Goal: Task Accomplishment & Management: Use online tool/utility

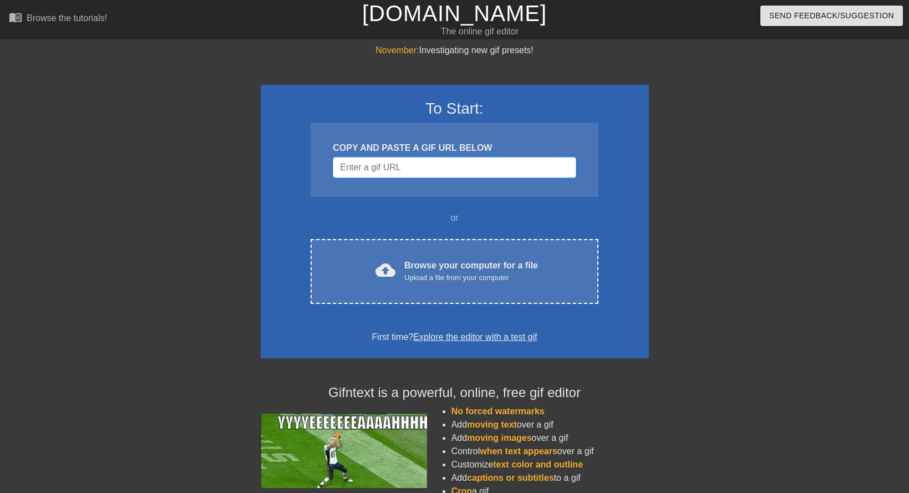
click at [443, 171] on input "Username" at bounding box center [454, 167] width 243 height 21
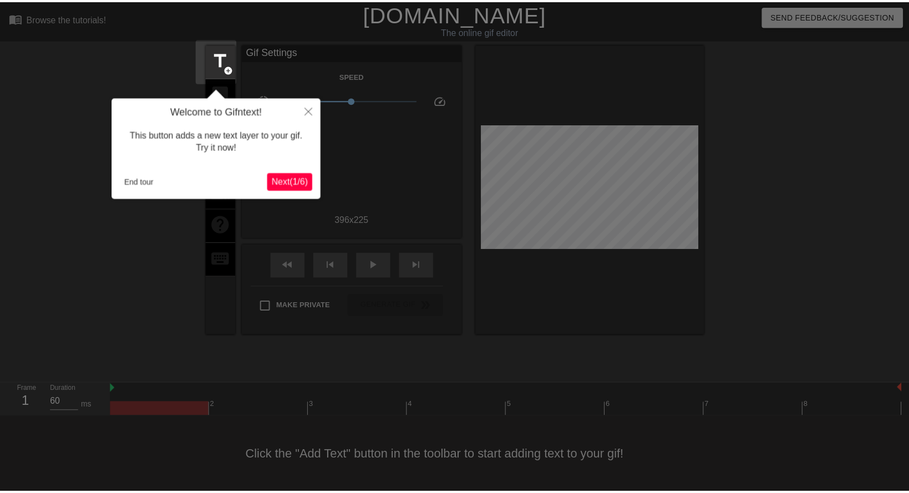
scroll to position [1, 0]
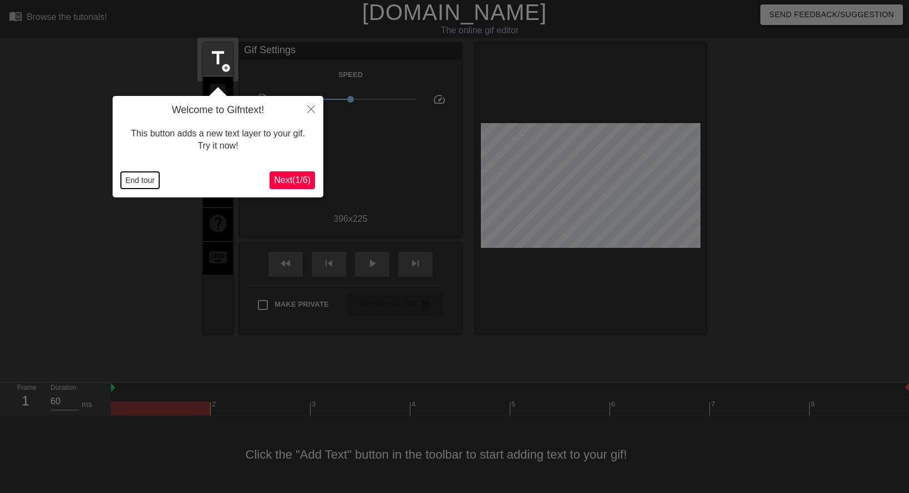
click at [136, 182] on button "End tour" at bounding box center [140, 180] width 38 height 17
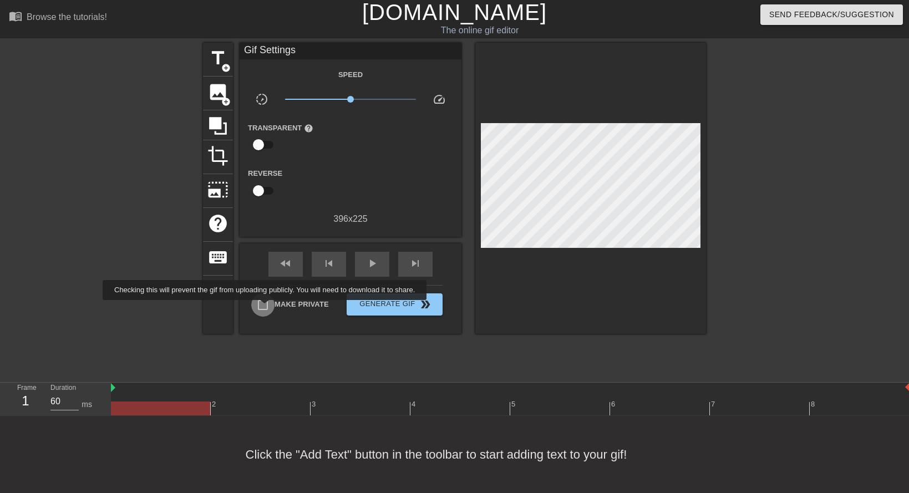
click at [267, 308] on input "Make Private" at bounding box center [262, 304] width 23 height 23
checkbox input "true"
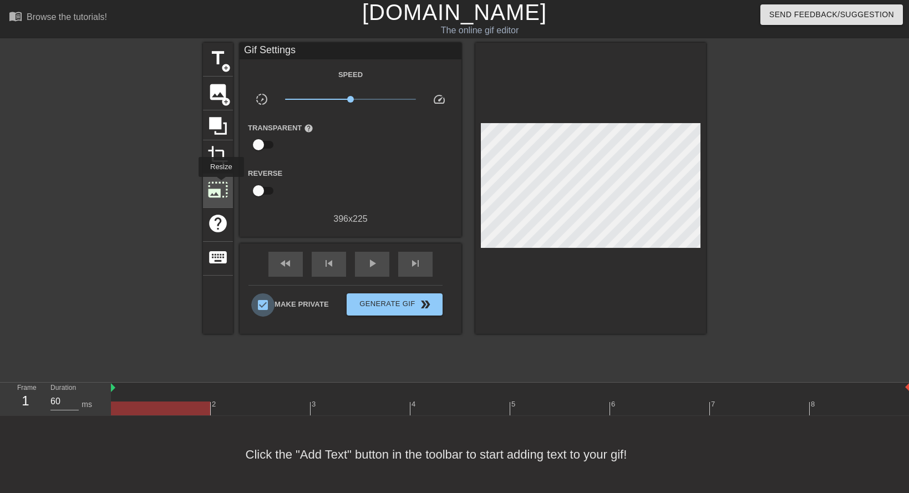
click at [220, 185] on span "photo_size_select_large" at bounding box center [217, 189] width 21 height 21
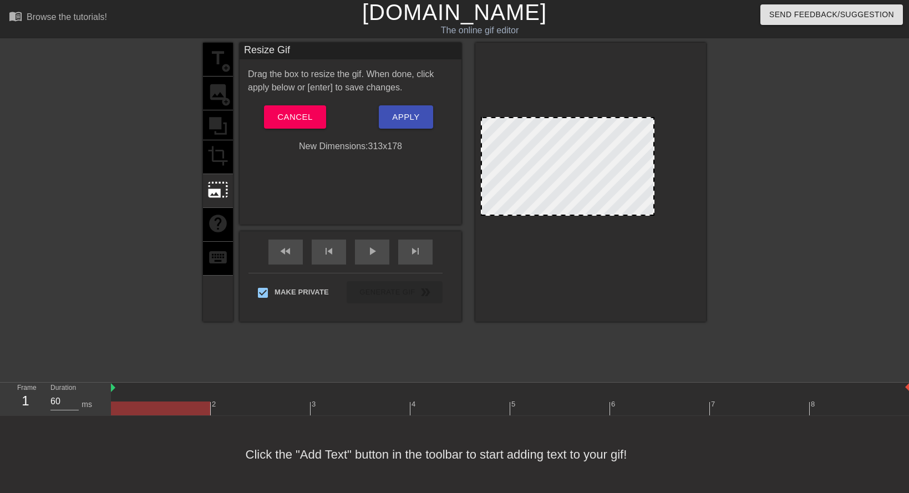
drag, startPoint x: 700, startPoint y: 241, endPoint x: 641, endPoint y: 214, distance: 64.5
click at [568, 118] on span at bounding box center [568, 118] width 0 height 0
click at [392, 118] on span "Apply" at bounding box center [405, 117] width 27 height 14
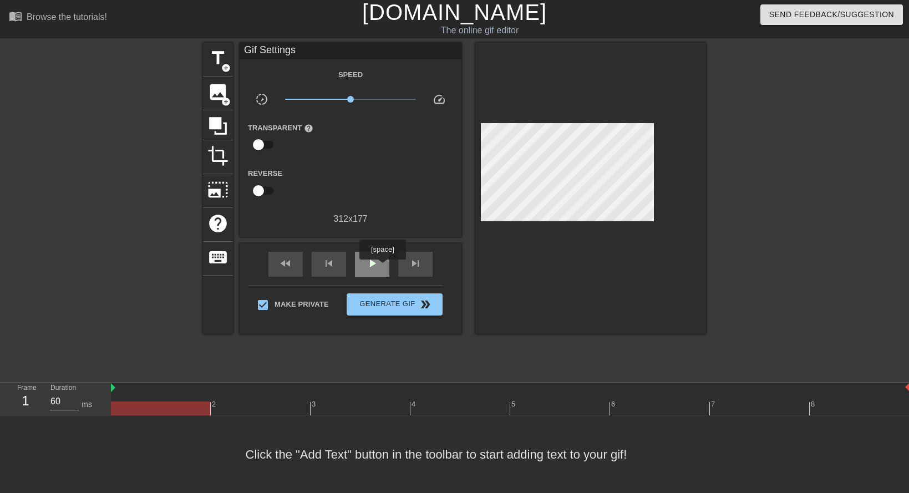
click at [378, 266] on div "play_arrow" at bounding box center [372, 264] width 34 height 25
click at [377, 265] on span "pause" at bounding box center [371, 263] width 13 height 13
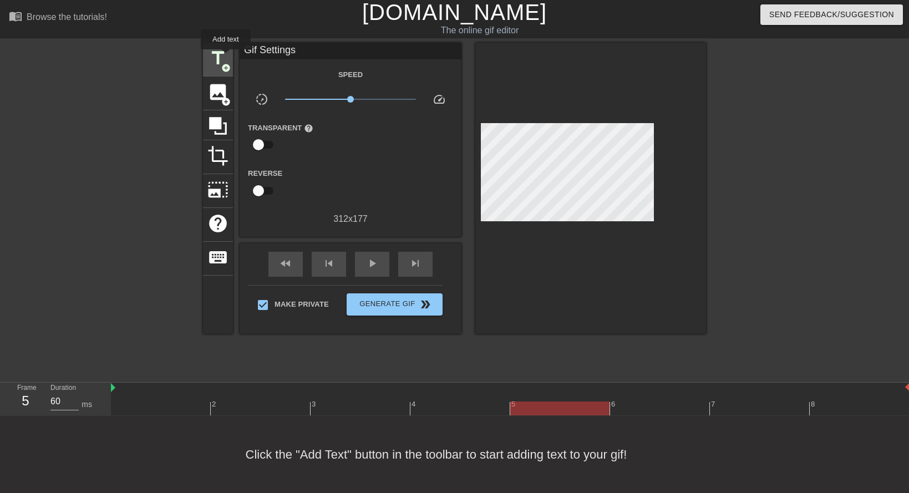
click at [225, 57] on span "title" at bounding box center [217, 58] width 21 height 21
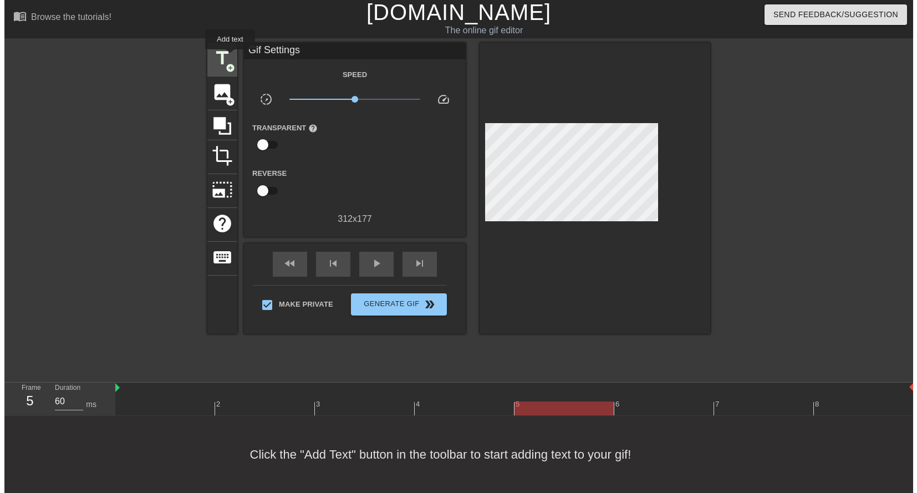
scroll to position [0, 0]
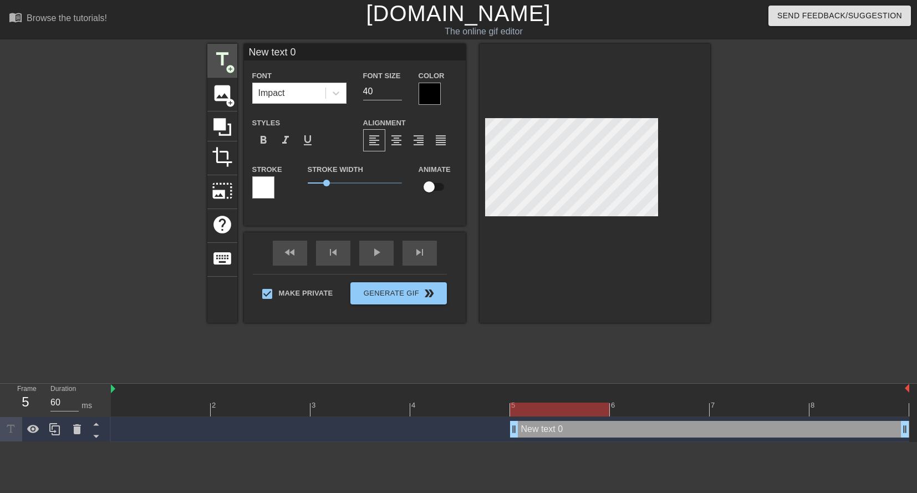
drag, startPoint x: 324, startPoint y: 53, endPoint x: 221, endPoint y: 51, distance: 103.2
click at [221, 51] on div "title add_circle image add_circle crop photo_size_select_large help keyboard Ne…" at bounding box center [458, 183] width 503 height 279
click at [223, 58] on span "title" at bounding box center [222, 59] width 21 height 21
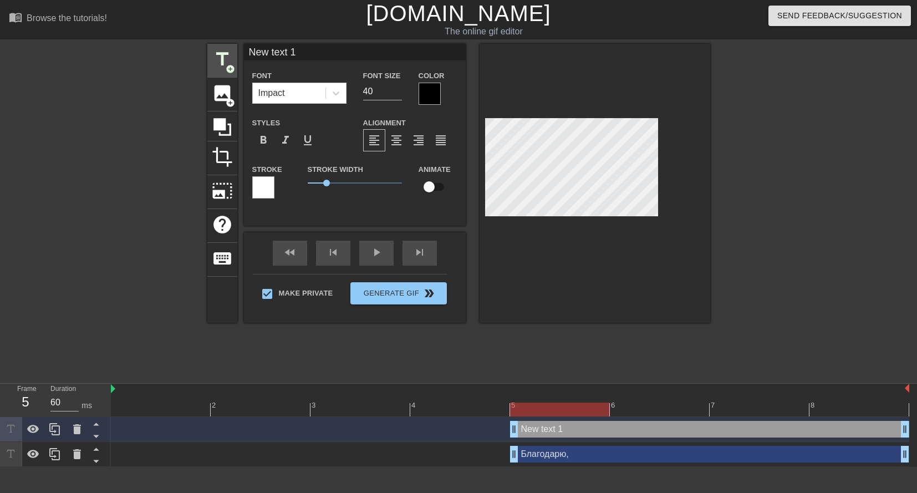
drag, startPoint x: 319, startPoint y: 58, endPoint x: 209, endPoint y: 50, distance: 110.6
click at [212, 50] on div "title add_circle image add_circle crop photo_size_select_large help keyboard Ne…" at bounding box center [458, 183] width 503 height 279
paste input "OurMajesty"
type input "OurMajesty"
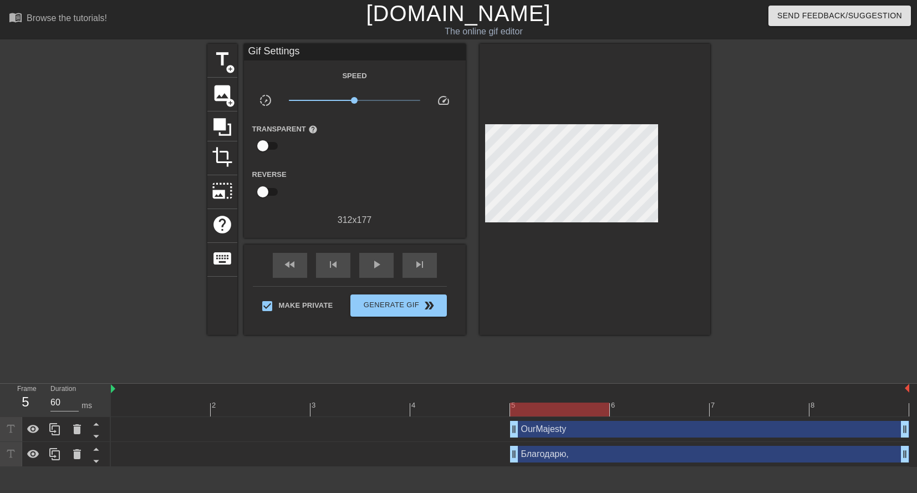
click at [809, 170] on div at bounding box center [807, 210] width 166 height 333
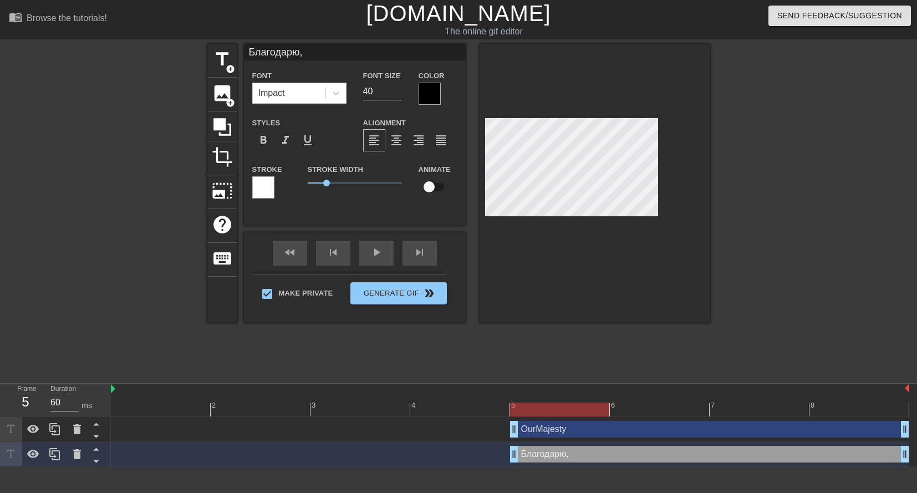
click at [770, 121] on div at bounding box center [807, 210] width 166 height 333
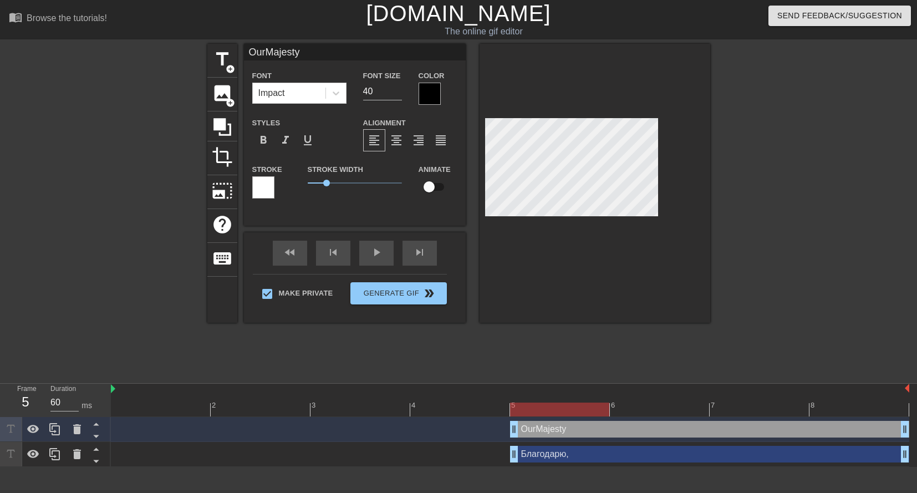
click at [795, 160] on div at bounding box center [807, 210] width 166 height 333
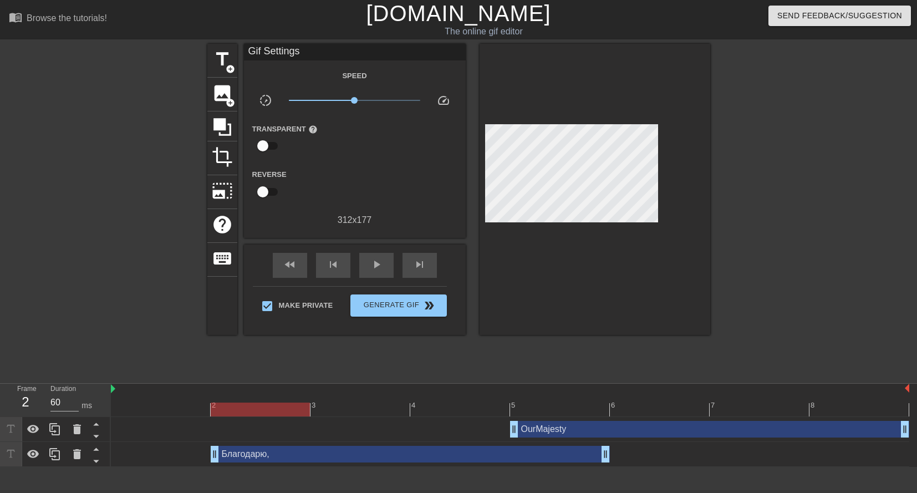
drag, startPoint x: 614, startPoint y: 454, endPoint x: 302, endPoint y: 455, distance: 311.7
click at [302, 455] on div "Благодарю, drag_handle drag_handle" at bounding box center [410, 454] width 399 height 17
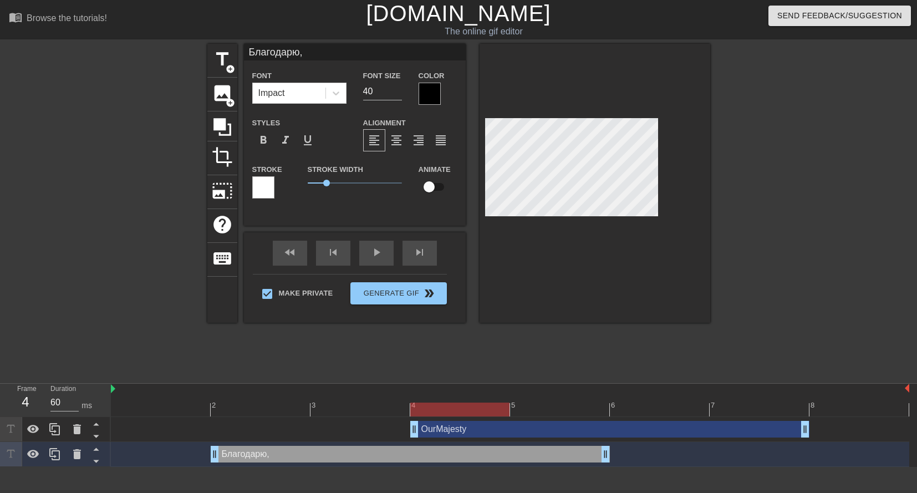
drag, startPoint x: 655, startPoint y: 426, endPoint x: 576, endPoint y: 431, distance: 79.4
click at [576, 431] on div "OurMajesty drag_handle drag_handle" at bounding box center [609, 429] width 399 height 17
type input "OurMajesty"
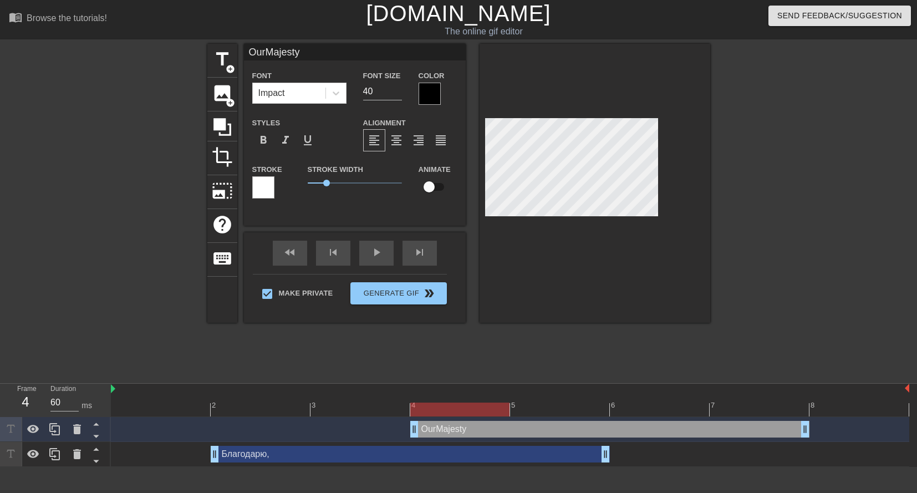
click at [663, 343] on div "title add_circle image add_circle crop photo_size_select_large help keyboard Ou…" at bounding box center [458, 210] width 503 height 333
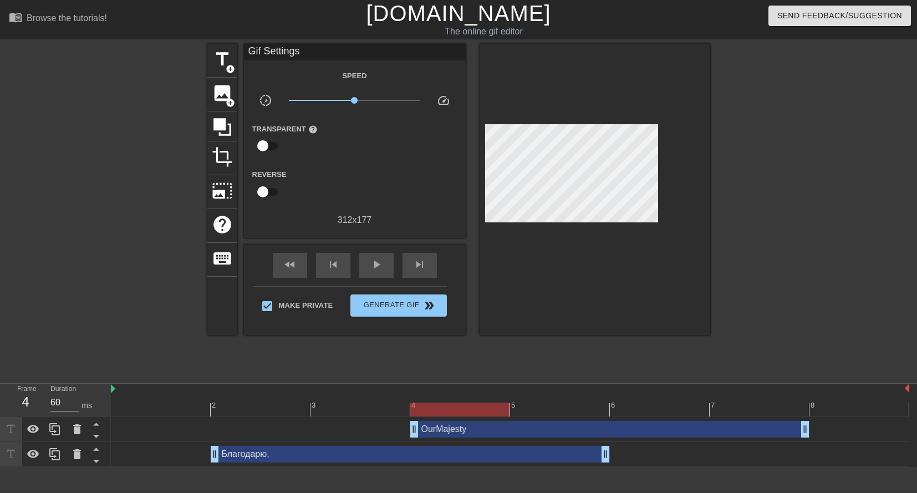
click at [139, 372] on div at bounding box center [111, 210] width 166 height 333
click at [120, 395] on div at bounding box center [161, 402] width 100 height 14
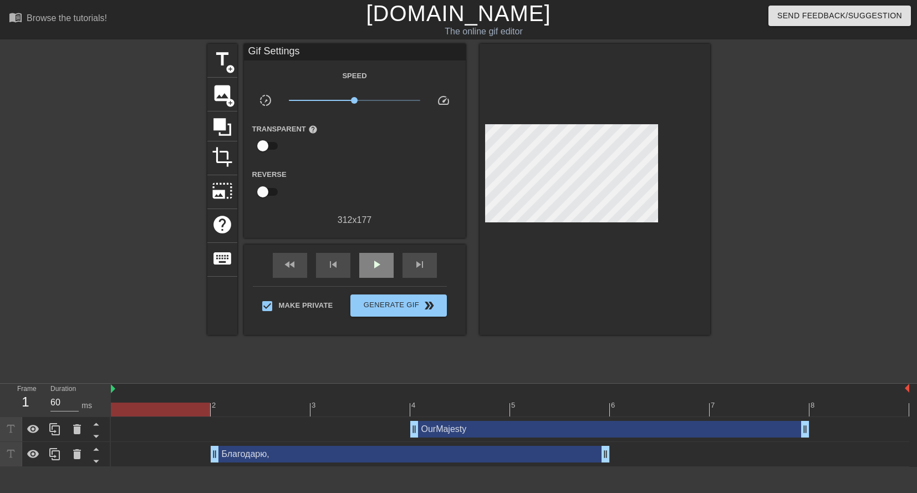
click at [386, 274] on div "play_arrow" at bounding box center [376, 265] width 34 height 25
click at [386, 273] on div "pause" at bounding box center [376, 265] width 34 height 25
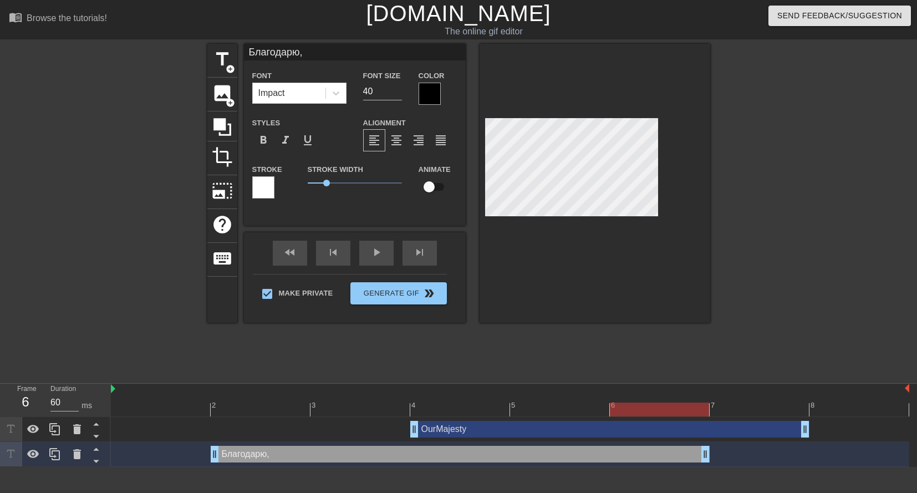
drag, startPoint x: 606, startPoint y: 458, endPoint x: 710, endPoint y: 458, distance: 104.3
click at [710, 458] on div "Благодарю, drag_handle drag_handle" at bounding box center [510, 454] width 799 height 17
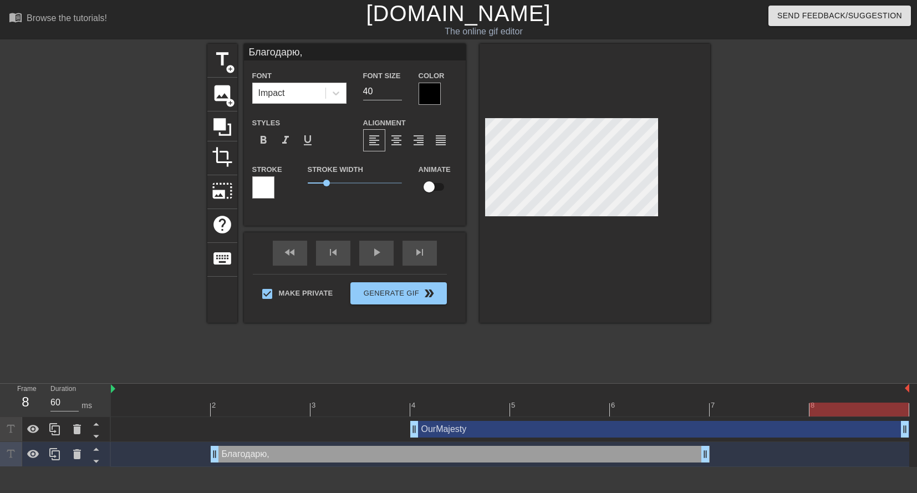
drag, startPoint x: 805, startPoint y: 426, endPoint x: 900, endPoint y: 423, distance: 95.4
click at [251, 411] on div at bounding box center [510, 410] width 799 height 14
click at [284, 455] on div "Благодарю, drag_handle drag_handle" at bounding box center [460, 454] width 499 height 17
click at [437, 189] on input "checkbox" at bounding box center [429, 186] width 63 height 21
checkbox input "true"
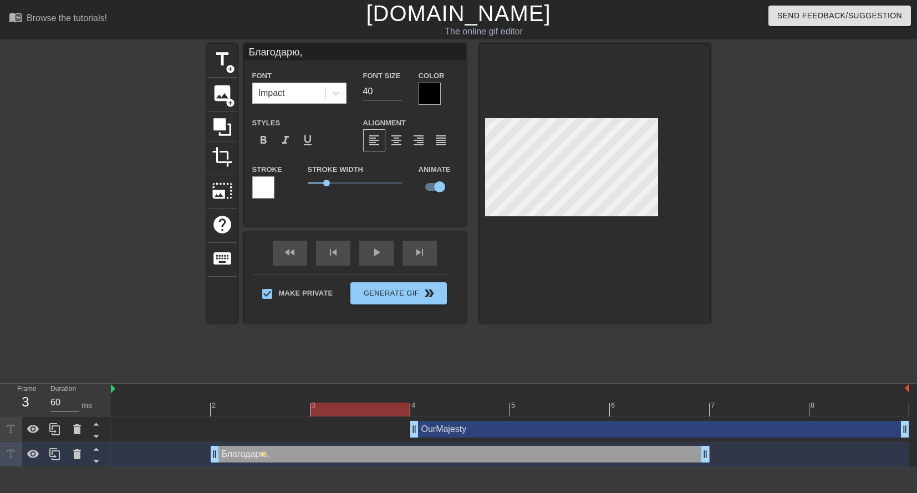
click at [377, 405] on div at bounding box center [510, 410] width 799 height 14
click at [466, 407] on div at bounding box center [510, 410] width 799 height 14
click at [553, 407] on div at bounding box center [510, 410] width 799 height 14
click at [659, 406] on div at bounding box center [510, 410] width 799 height 14
click at [456, 412] on div at bounding box center [510, 410] width 799 height 14
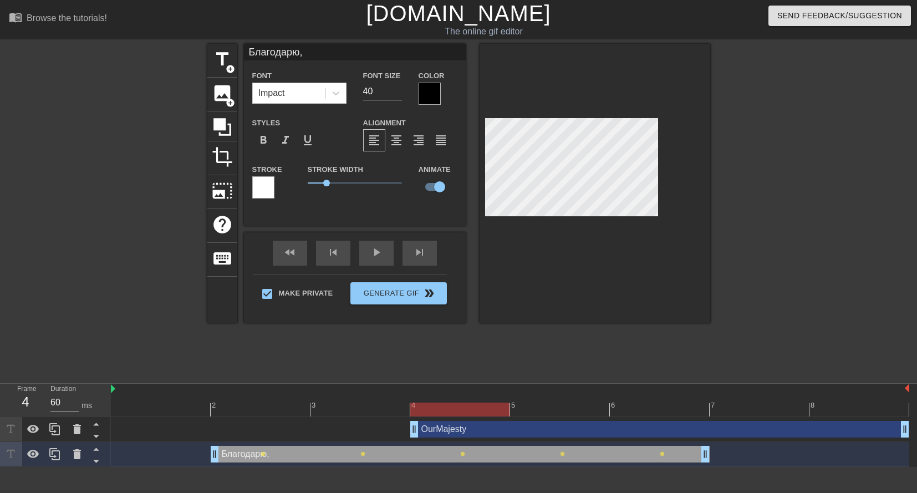
type input "OurMajesty"
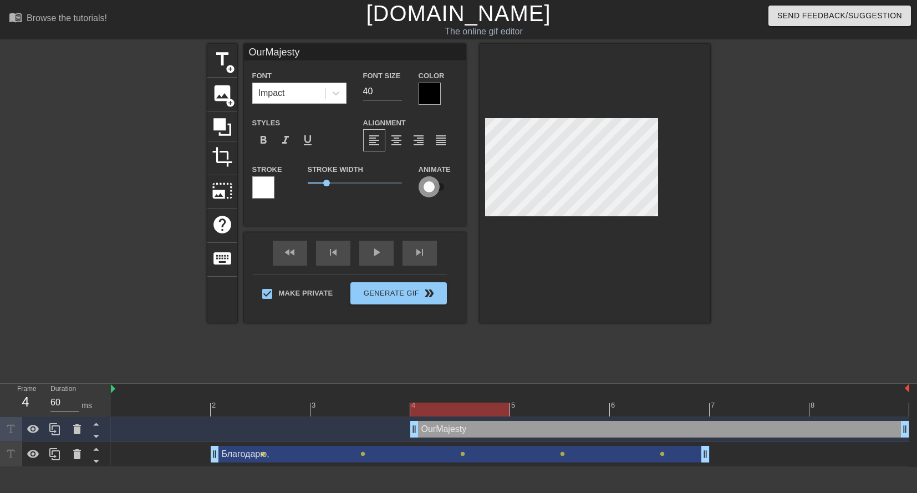
click at [438, 187] on input "checkbox" at bounding box center [429, 186] width 63 height 21
checkbox input "true"
click at [791, 158] on div at bounding box center [807, 210] width 166 height 333
click at [560, 407] on div at bounding box center [510, 410] width 799 height 14
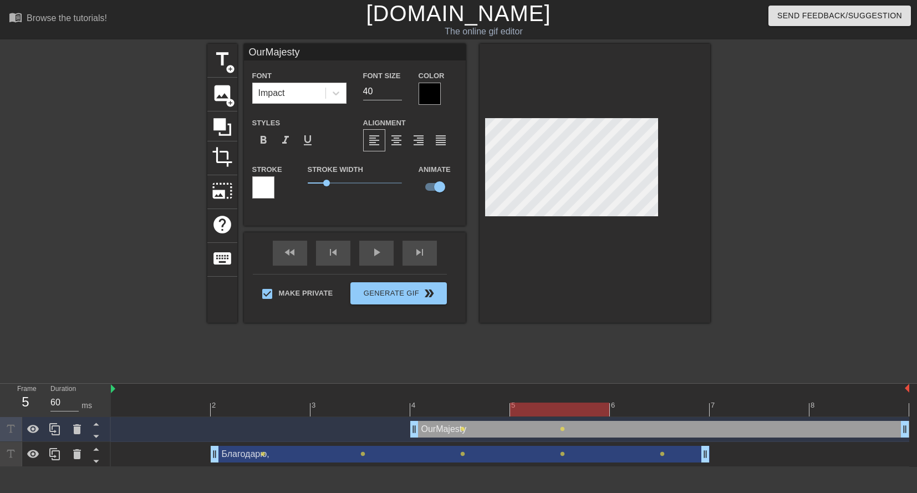
click at [641, 409] on div at bounding box center [510, 410] width 799 height 14
click at [731, 409] on div at bounding box center [510, 410] width 799 height 14
click at [853, 408] on div at bounding box center [510, 410] width 799 height 14
click at [130, 406] on div at bounding box center [510, 410] width 799 height 14
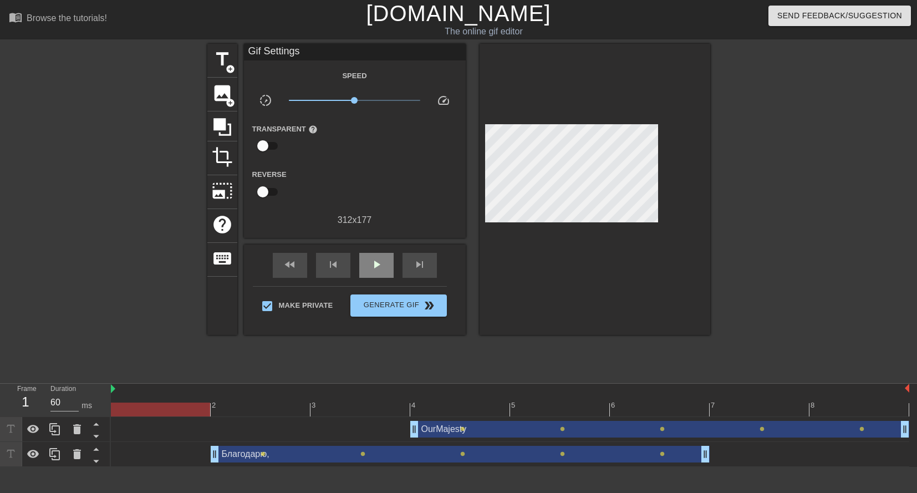
click at [377, 250] on div "fast_rewind skip_previous play_arrow skip_next" at bounding box center [355, 266] width 181 height 42
click at [375, 264] on span "play_arrow" at bounding box center [376, 264] width 13 height 13
click at [377, 262] on span "pause" at bounding box center [376, 264] width 13 height 13
click at [377, 262] on span "play_arrow" at bounding box center [376, 264] width 13 height 13
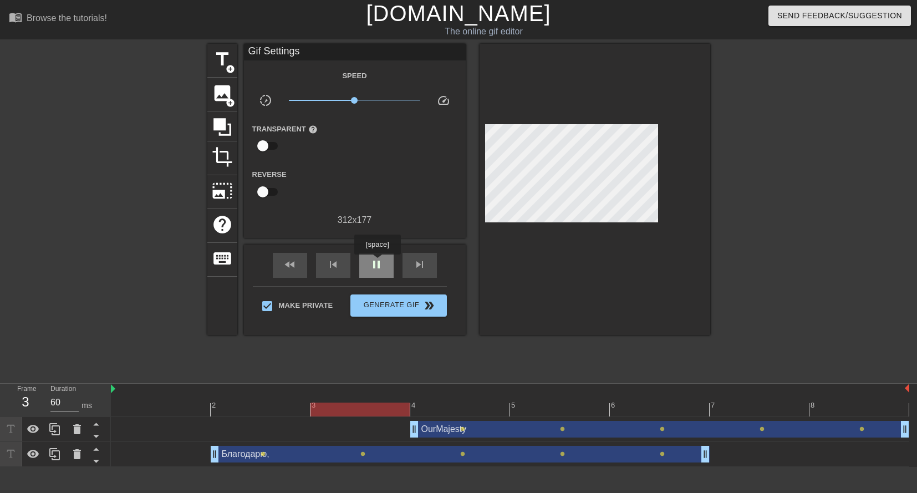
click at [377, 262] on span "pause" at bounding box center [376, 264] width 13 height 13
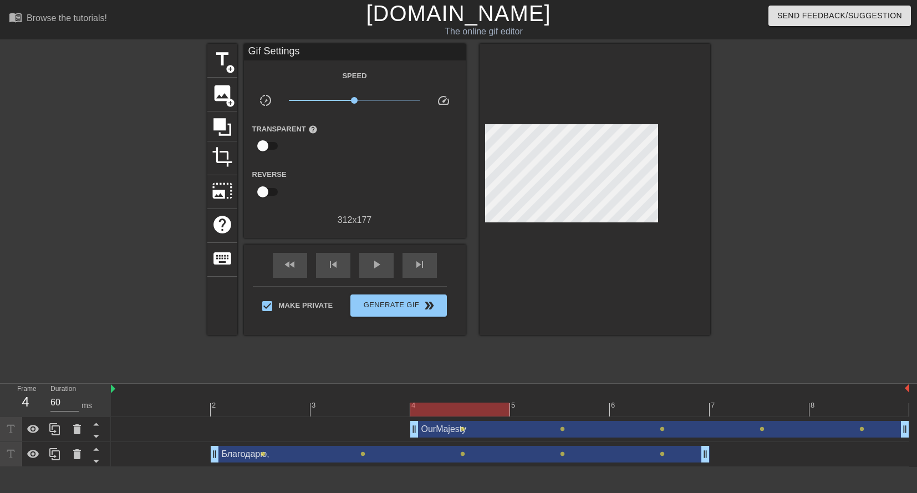
click at [156, 405] on div at bounding box center [510, 410] width 799 height 14
drag, startPoint x: 55, startPoint y: 400, endPoint x: 48, endPoint y: 400, distance: 6.7
click at [48, 400] on div "Duration 60 ms" at bounding box center [75, 400] width 67 height 32
click at [232, 409] on div at bounding box center [510, 410] width 799 height 14
click at [52, 402] on input "60" at bounding box center [64, 403] width 28 height 18
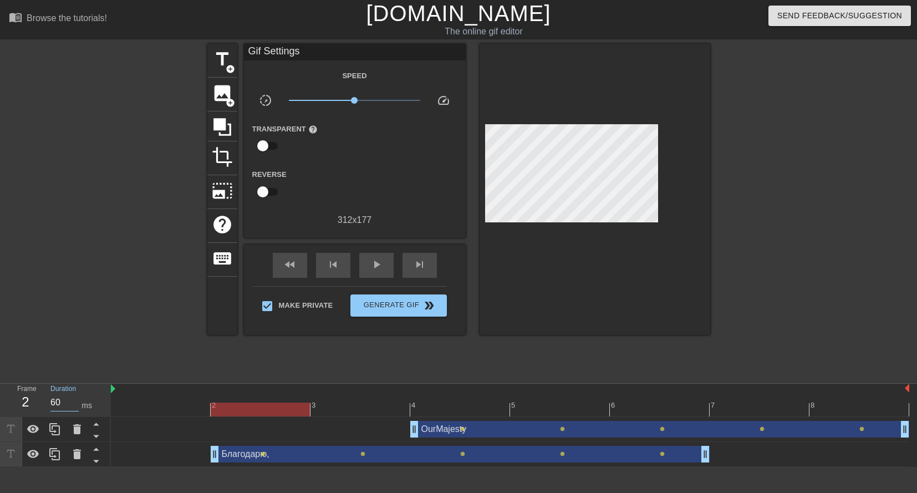
click at [369, 408] on div at bounding box center [510, 410] width 799 height 14
drag, startPoint x: 53, startPoint y: 399, endPoint x: 46, endPoint y: 399, distance: 6.7
click at [46, 399] on div "Duration 60 ms" at bounding box center [75, 400] width 67 height 32
click at [428, 405] on div at bounding box center [510, 410] width 799 height 14
drag, startPoint x: 55, startPoint y: 403, endPoint x: 48, endPoint y: 402, distance: 7.8
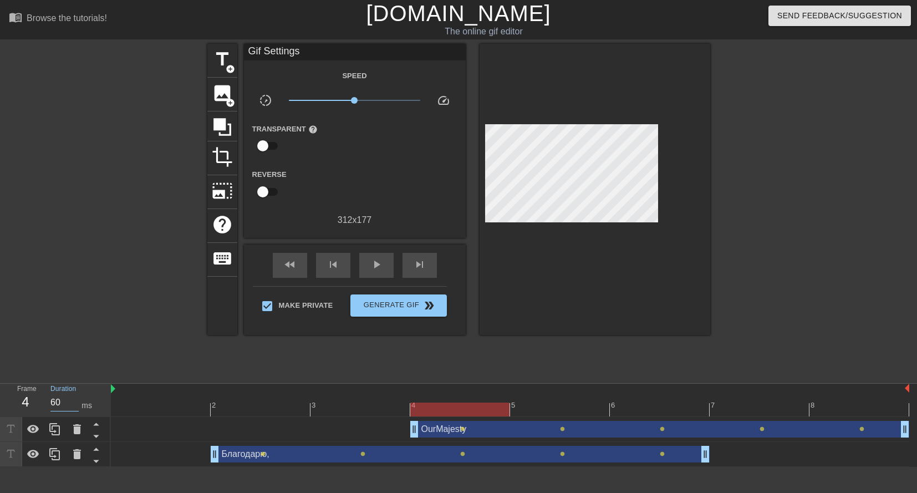
click at [48, 402] on div "Duration 60 ms" at bounding box center [75, 400] width 67 height 32
click at [543, 411] on div at bounding box center [510, 410] width 799 height 14
drag, startPoint x: 55, startPoint y: 399, endPoint x: 47, endPoint y: 399, distance: 8.3
click at [48, 399] on div "Duration 60 ms" at bounding box center [75, 400] width 67 height 32
click at [646, 402] on div "6" at bounding box center [660, 402] width 100 height 14
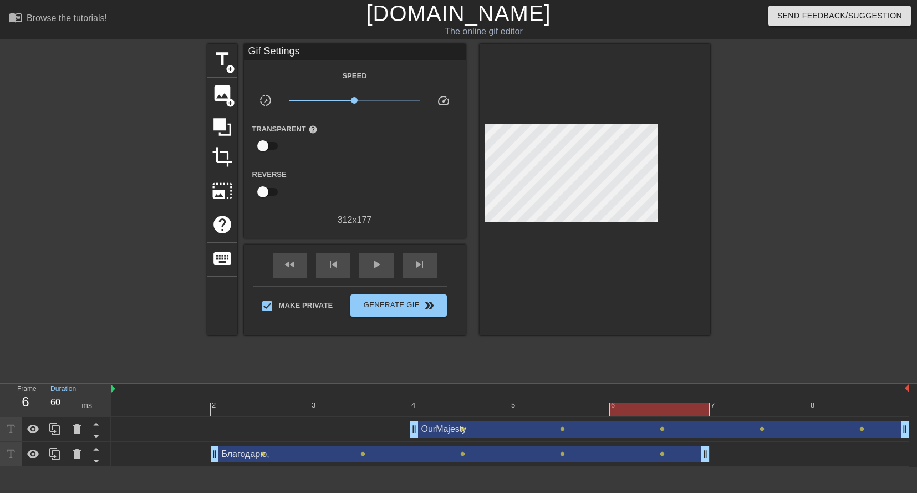
drag, startPoint x: 53, startPoint y: 404, endPoint x: 44, endPoint y: 404, distance: 8.9
click at [44, 404] on div "Duration 60 ms" at bounding box center [75, 400] width 67 height 32
click at [740, 410] on div at bounding box center [510, 410] width 799 height 14
drag, startPoint x: 53, startPoint y: 402, endPoint x: 45, endPoint y: 402, distance: 7.8
click at [48, 402] on div "Duration 60 ms" at bounding box center [75, 400] width 67 height 32
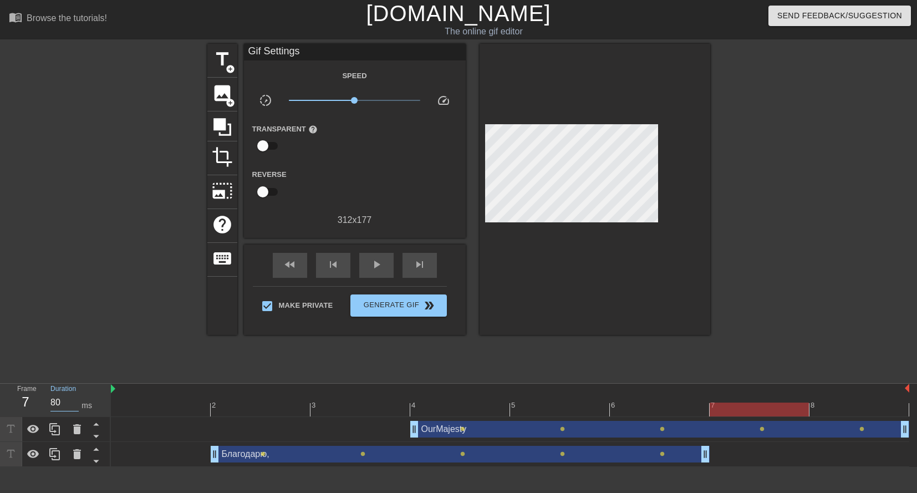
click at [842, 418] on div "OurMajesty drag_handle drag_handle lens lens lens lens lens" at bounding box center [510, 429] width 799 height 25
click at [837, 410] on div at bounding box center [510, 410] width 799 height 14
drag, startPoint x: 57, startPoint y: 398, endPoint x: 4, endPoint y: 399, distance: 52.7
click at [42, 399] on div "Duration 60 ms" at bounding box center [75, 400] width 67 height 32
type input "80"
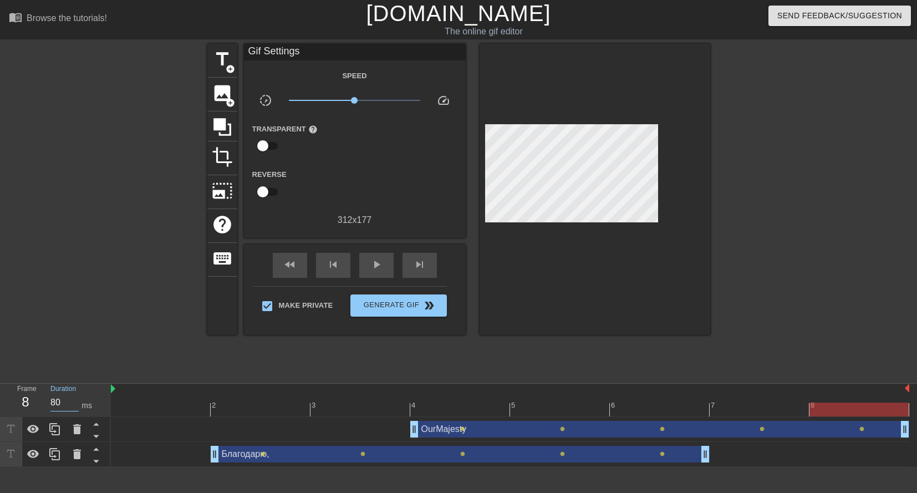
click at [152, 410] on div at bounding box center [510, 410] width 799 height 14
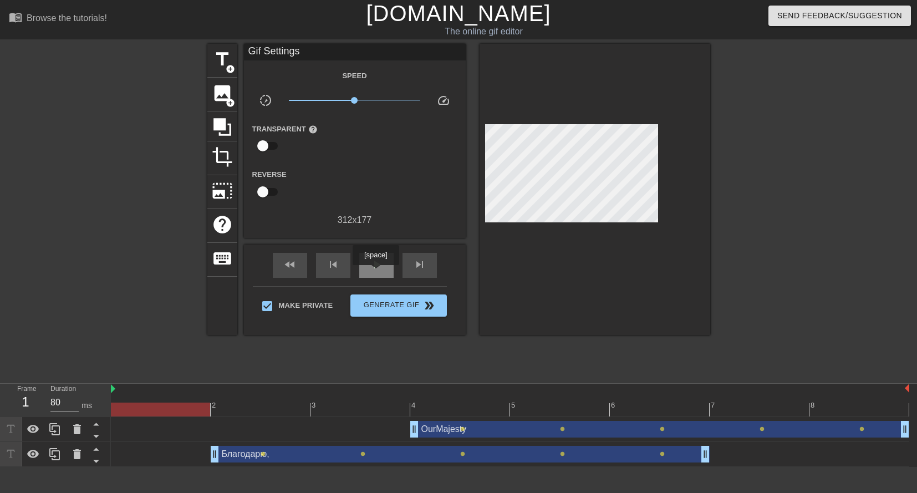
click at [378, 268] on span "play_arrow" at bounding box center [376, 264] width 13 height 13
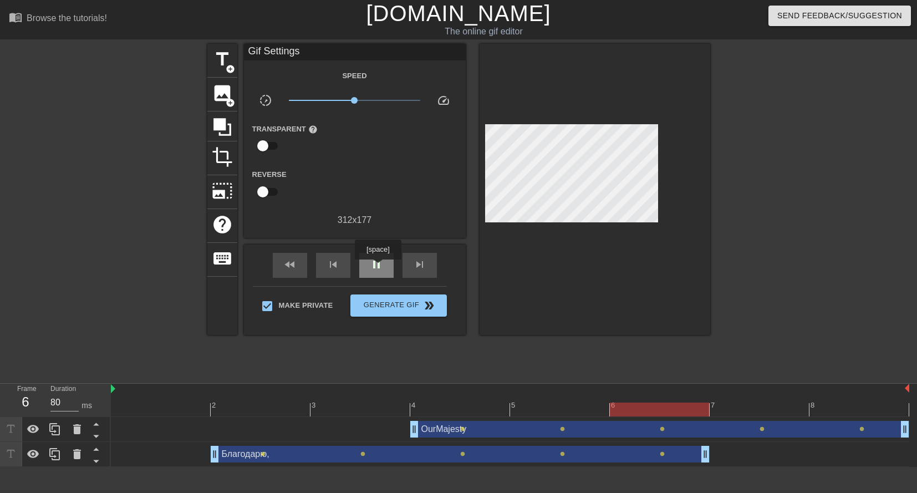
click at [378, 267] on span "pause" at bounding box center [376, 264] width 13 height 13
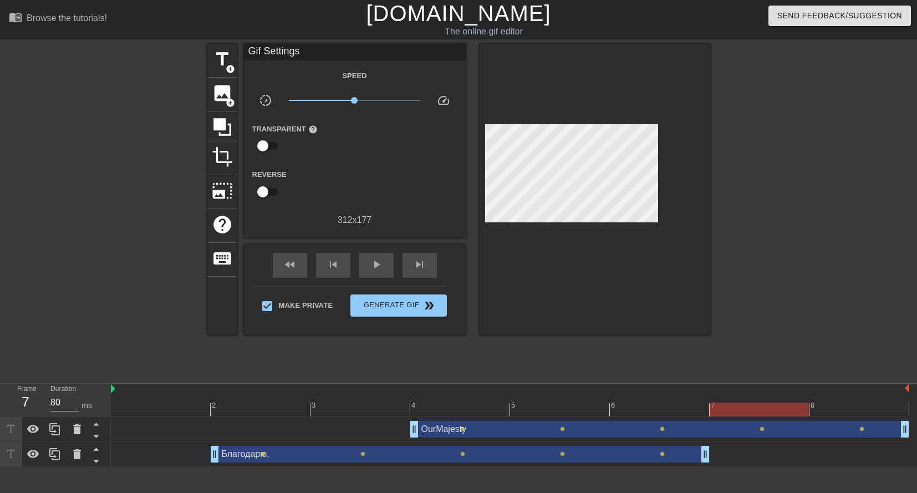
click at [276, 453] on div "Благодарю, drag_handle drag_handle" at bounding box center [460, 454] width 499 height 17
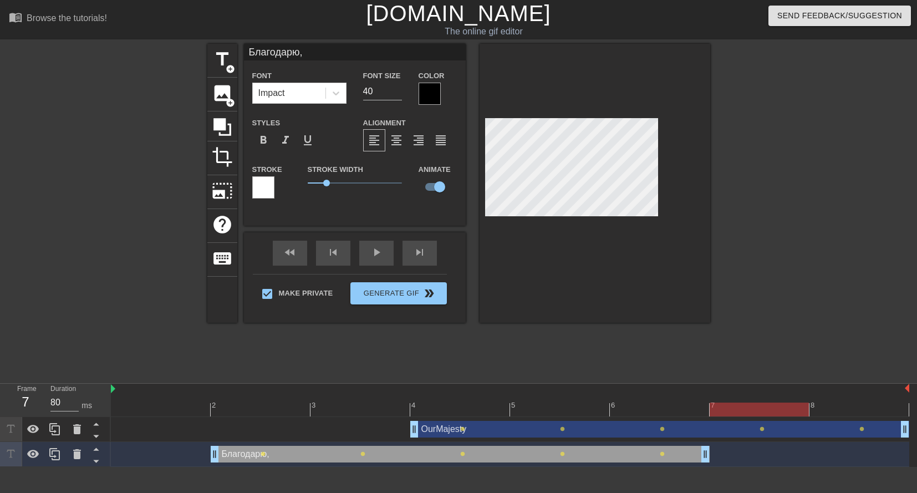
click at [522, 424] on div "OurMajesty drag_handle drag_handle" at bounding box center [659, 429] width 499 height 17
type input "OurMajesty"
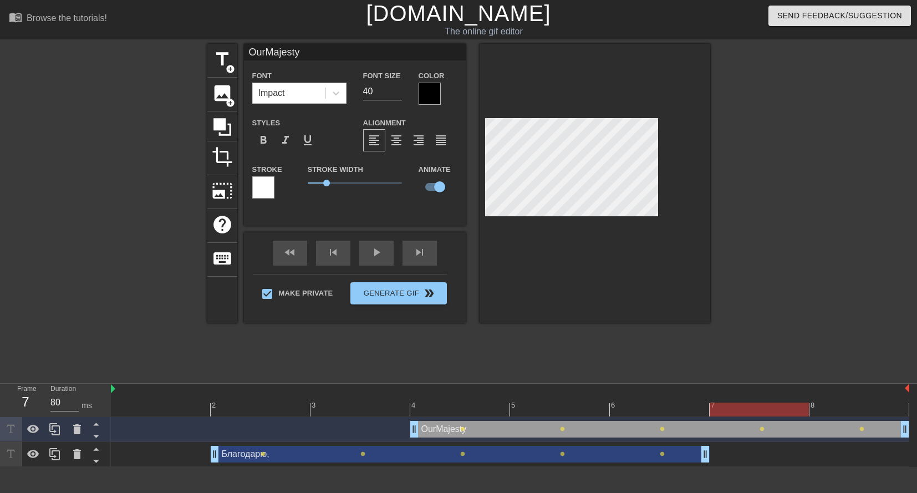
click at [437, 92] on div at bounding box center [430, 94] width 22 height 22
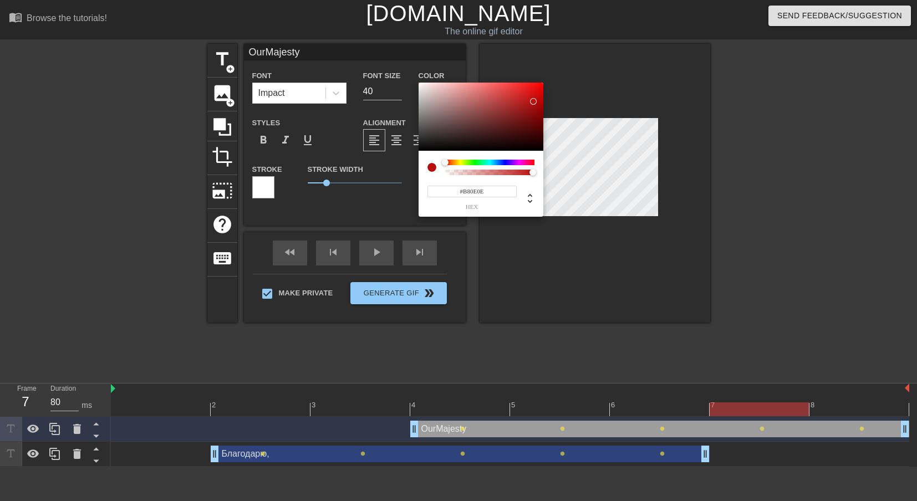
drag, startPoint x: 543, startPoint y: 110, endPoint x: 533, endPoint y: 101, distance: 12.9
click at [533, 101] on div at bounding box center [481, 117] width 125 height 69
drag, startPoint x: 533, startPoint y: 95, endPoint x: 531, endPoint y: 104, distance: 9.1
click at [529, 99] on div at bounding box center [481, 117] width 125 height 69
type input "#861616"
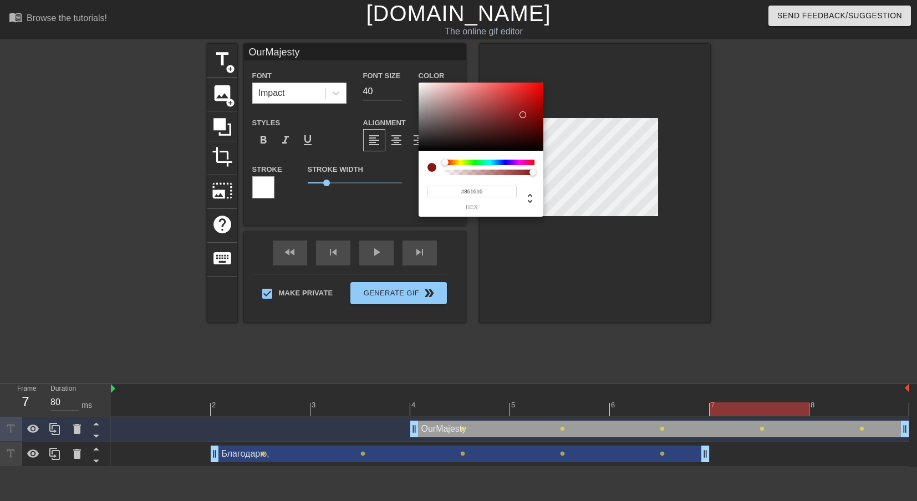
drag, startPoint x: 522, startPoint y: 105, endPoint x: 523, endPoint y: 115, distance: 10.0
click at [523, 115] on div at bounding box center [481, 117] width 125 height 69
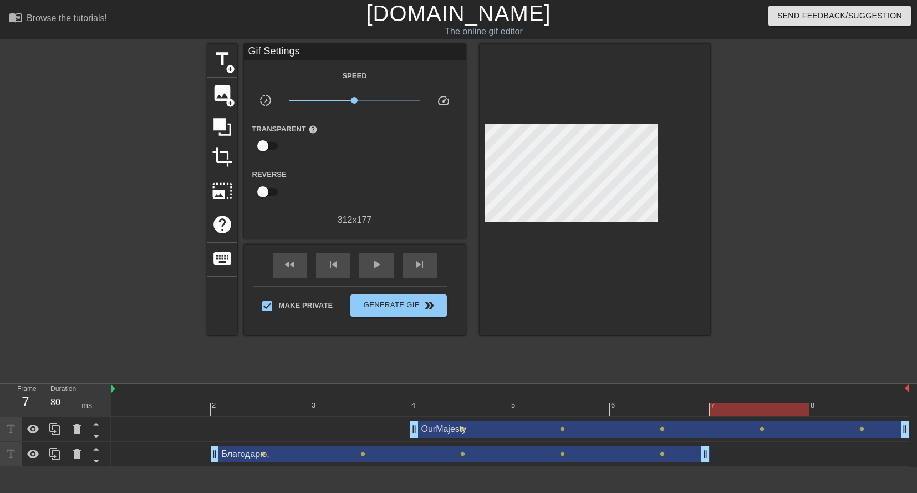
click at [390, 455] on div "Благодарю, drag_handle drag_handle" at bounding box center [460, 454] width 499 height 17
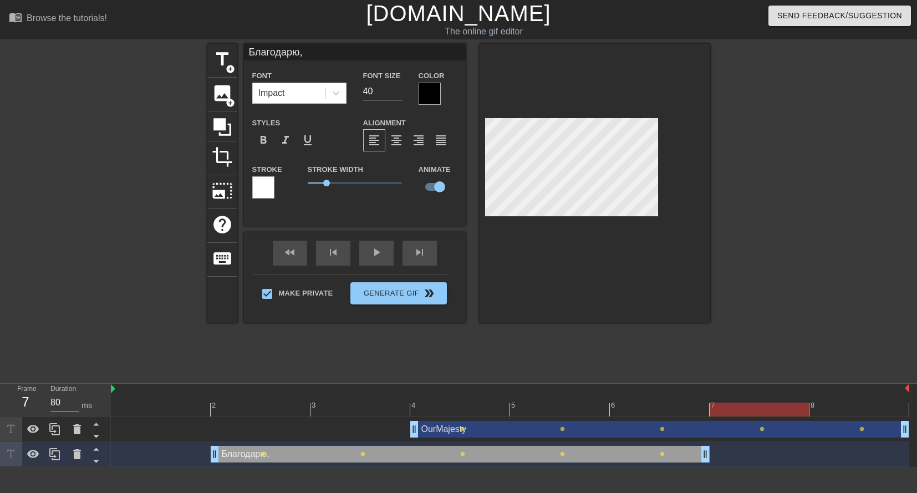
click at [430, 92] on div at bounding box center [430, 94] width 22 height 22
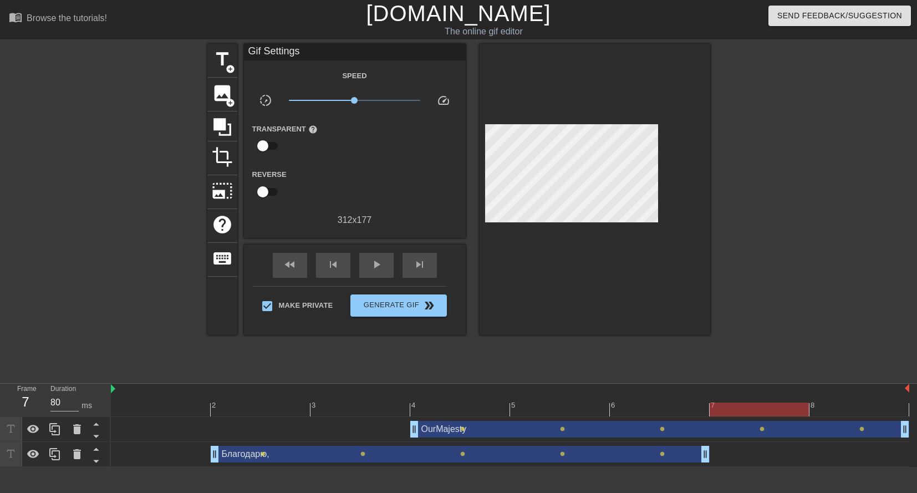
click at [241, 405] on div at bounding box center [510, 410] width 799 height 14
click at [288, 458] on div "Благодарю, drag_handle drag_handle" at bounding box center [460, 454] width 499 height 17
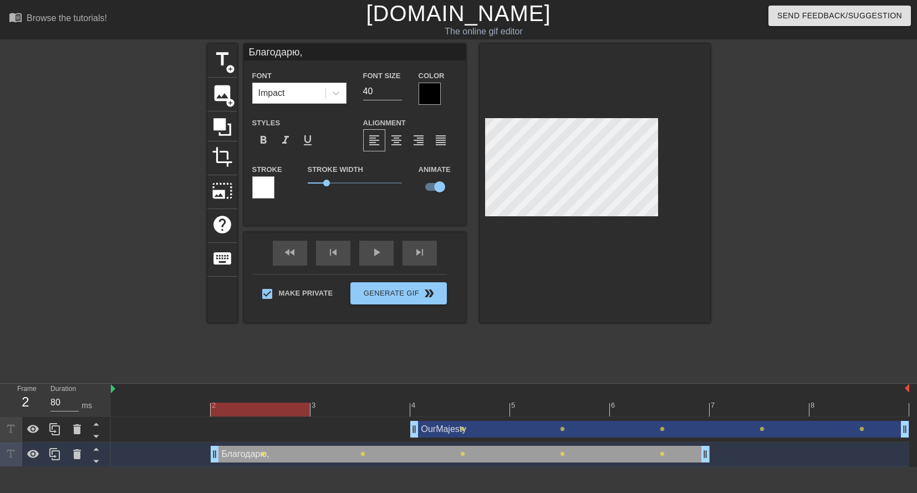
click at [431, 94] on div at bounding box center [430, 94] width 22 height 22
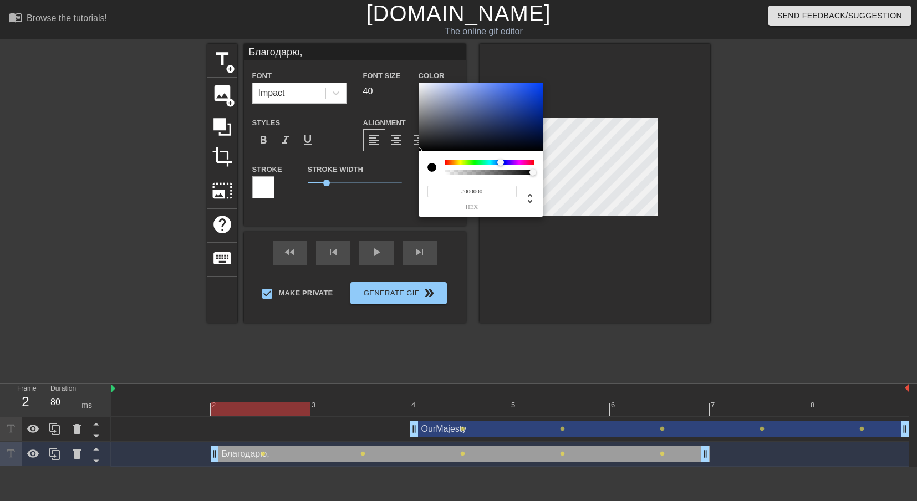
drag, startPoint x: 494, startPoint y: 165, endPoint x: 502, endPoint y: 165, distance: 8.9
click at [502, 165] on div at bounding box center [489, 163] width 89 height 6
type input "#1A2C93"
drag, startPoint x: 524, startPoint y: 96, endPoint x: 521, endPoint y: 111, distance: 15.3
click at [521, 111] on div at bounding box center [481, 117] width 125 height 69
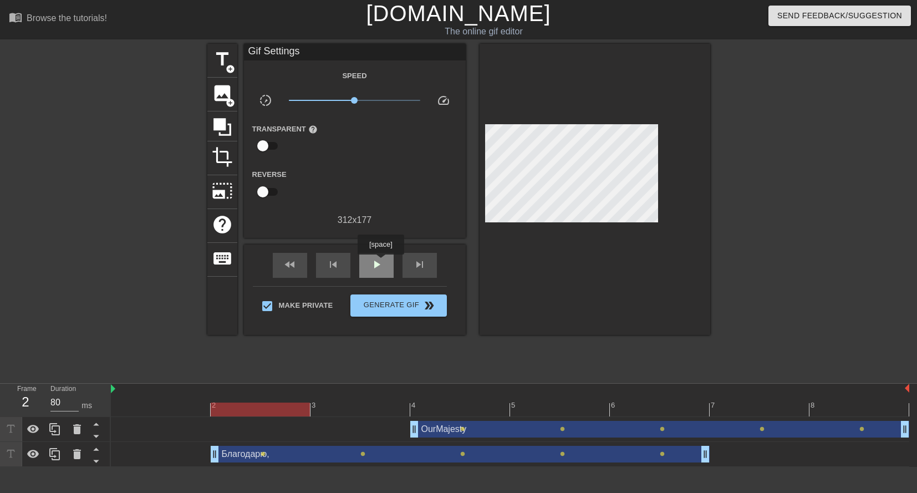
click at [379, 264] on span "play_arrow" at bounding box center [376, 264] width 13 height 13
click at [378, 265] on span "pause" at bounding box center [376, 264] width 13 height 13
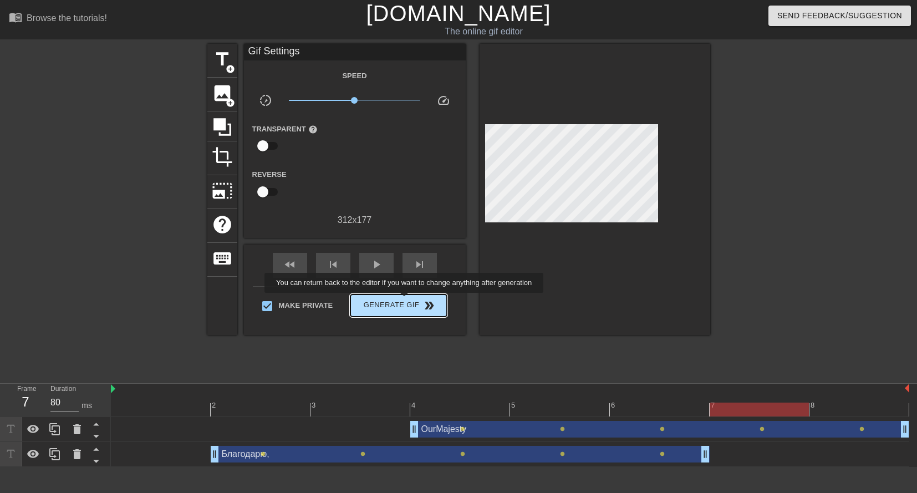
click at [405, 301] on span "Generate Gif double_arrow" at bounding box center [398, 305] width 87 height 13
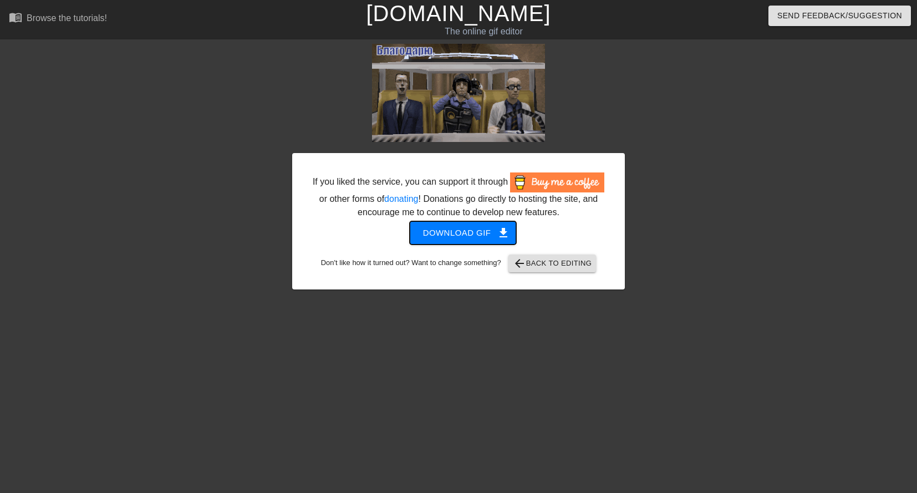
click at [486, 226] on span "Download gif get_app" at bounding box center [463, 233] width 80 height 14
